Goal: Task Accomplishment & Management: Manage account settings

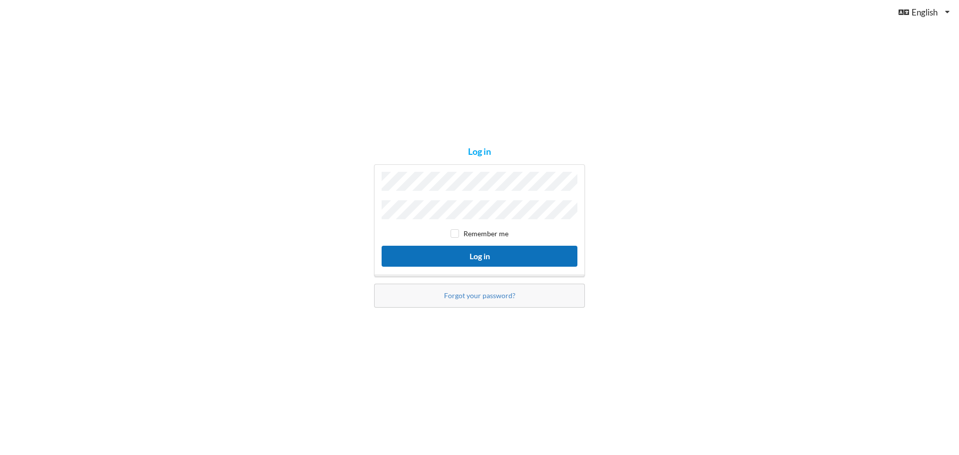
click at [500, 257] on button "Log in" at bounding box center [480, 256] width 196 height 20
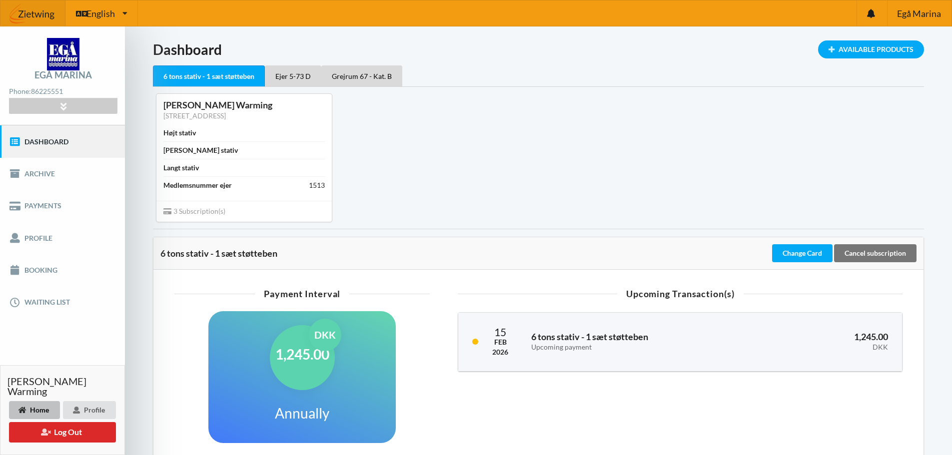
click at [53, 141] on link "Dashboard" at bounding box center [62, 141] width 125 height 32
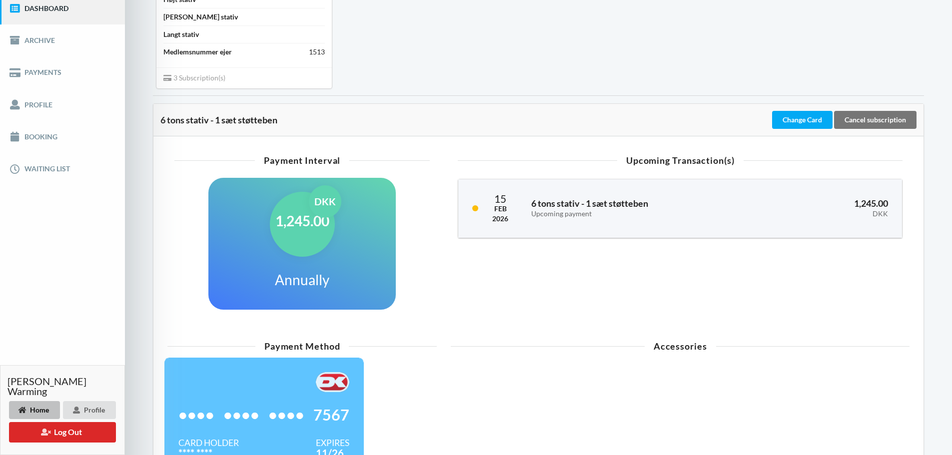
scroll to position [116, 0]
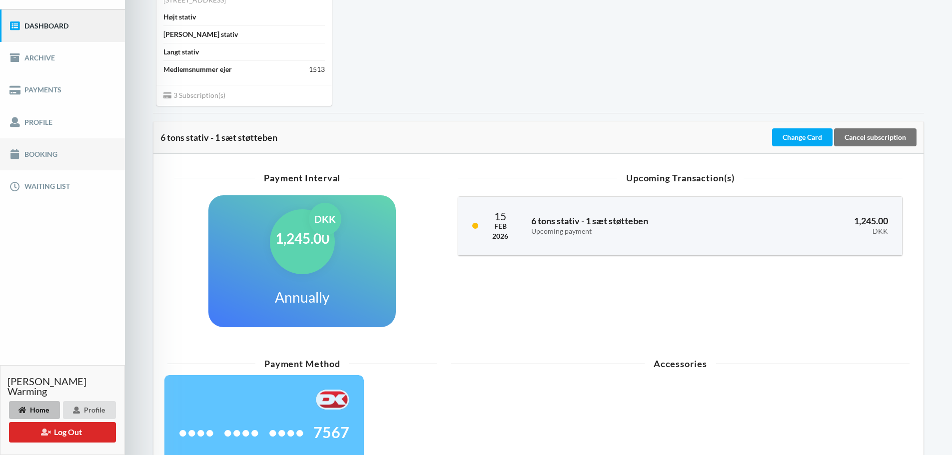
click at [34, 152] on link "Booking" at bounding box center [62, 154] width 125 height 32
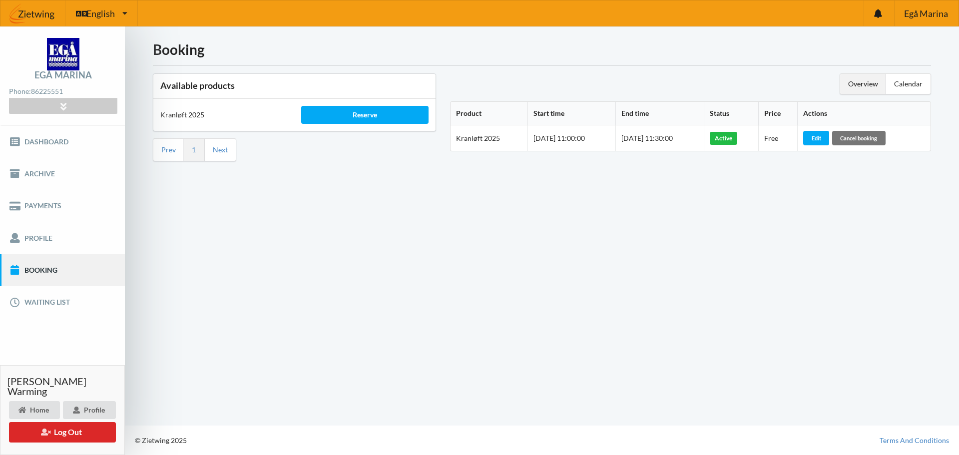
drag, startPoint x: 305, startPoint y: 277, endPoint x: 266, endPoint y: 163, distance: 120.1
click at [304, 273] on div "Booking Available products Kranløft 2025 Reserve Prev 1 Next Overview Calendar …" at bounding box center [542, 225] width 834 height 399
